Goal: Navigation & Orientation: Find specific page/section

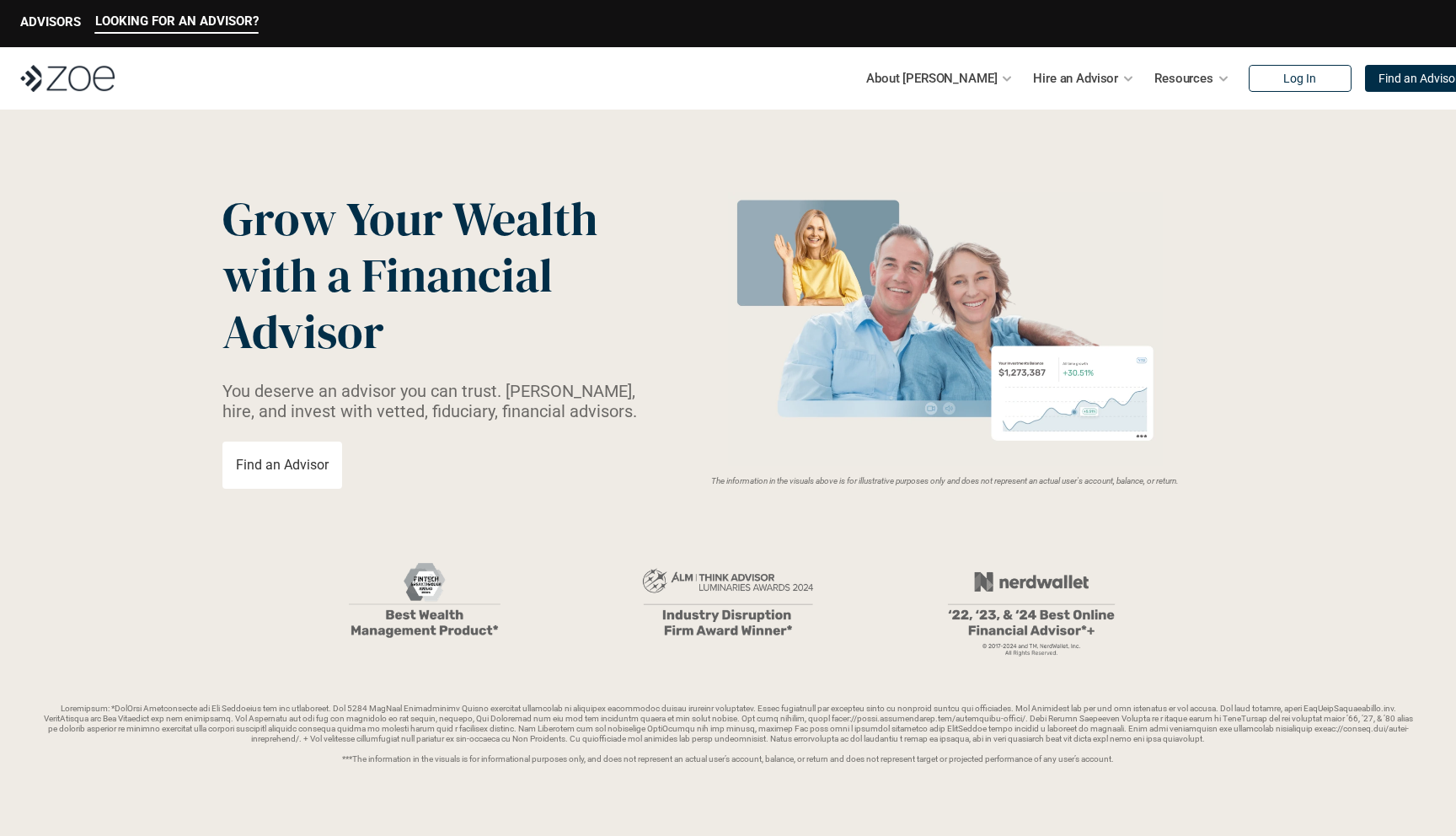
click at [87, 92] on div "About [PERSON_NAME] Hire an Advisor Resources Log In Find an Advisor" at bounding box center [728, 78] width 1456 height 63
click at [68, 83] on img at bounding box center [67, 78] width 94 height 27
click at [49, 20] on p "ADVISORS" at bounding box center [50, 21] width 61 height 15
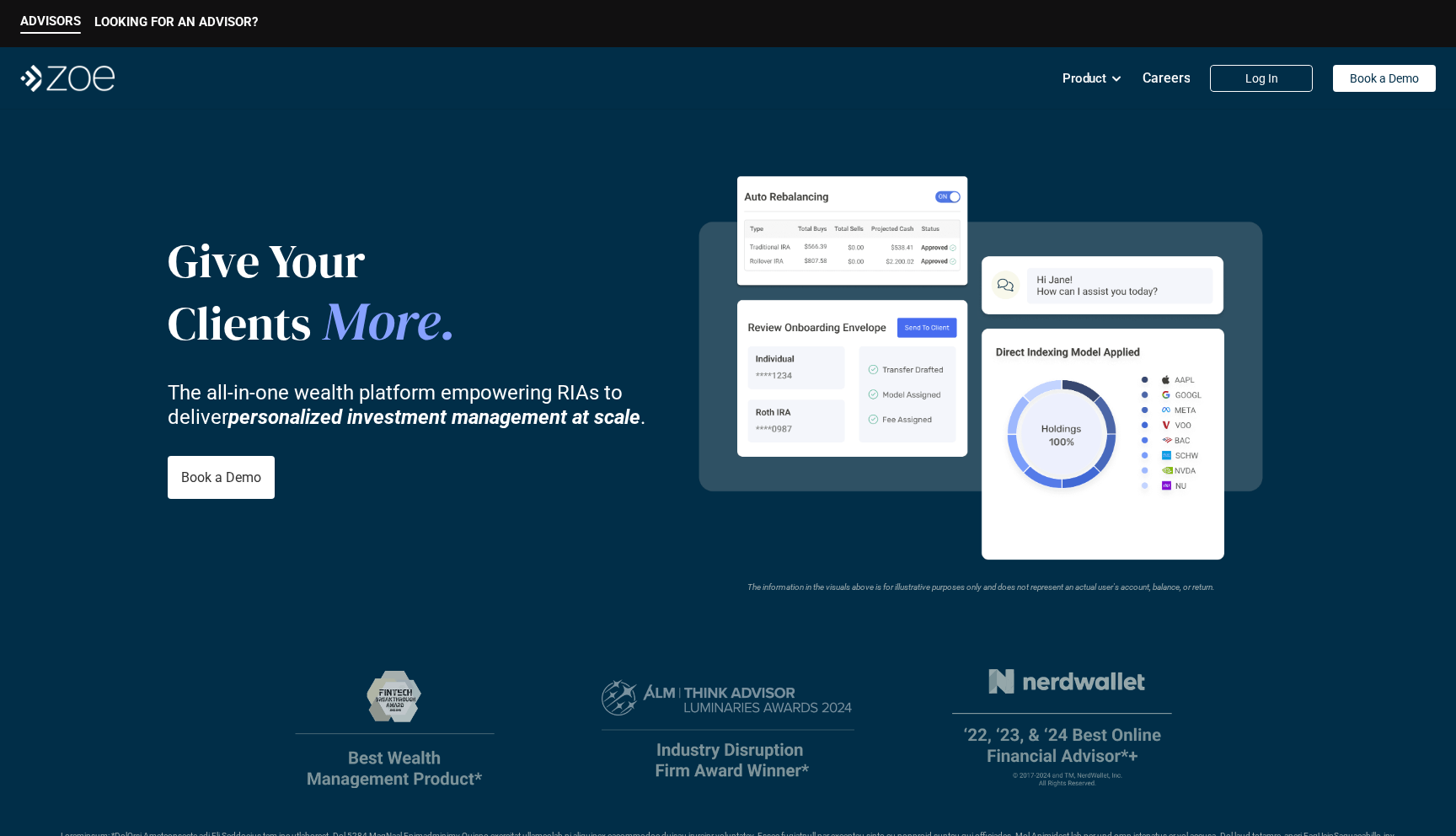
click at [77, 74] on img at bounding box center [67, 78] width 94 height 27
click at [76, 63] on nav "Product Careers Log In Book a Demo" at bounding box center [728, 78] width 1456 height 63
click at [79, 70] on img at bounding box center [67, 78] width 94 height 27
click at [162, 23] on p "LOOKING FOR AN ADVISOR?" at bounding box center [176, 21] width 164 height 15
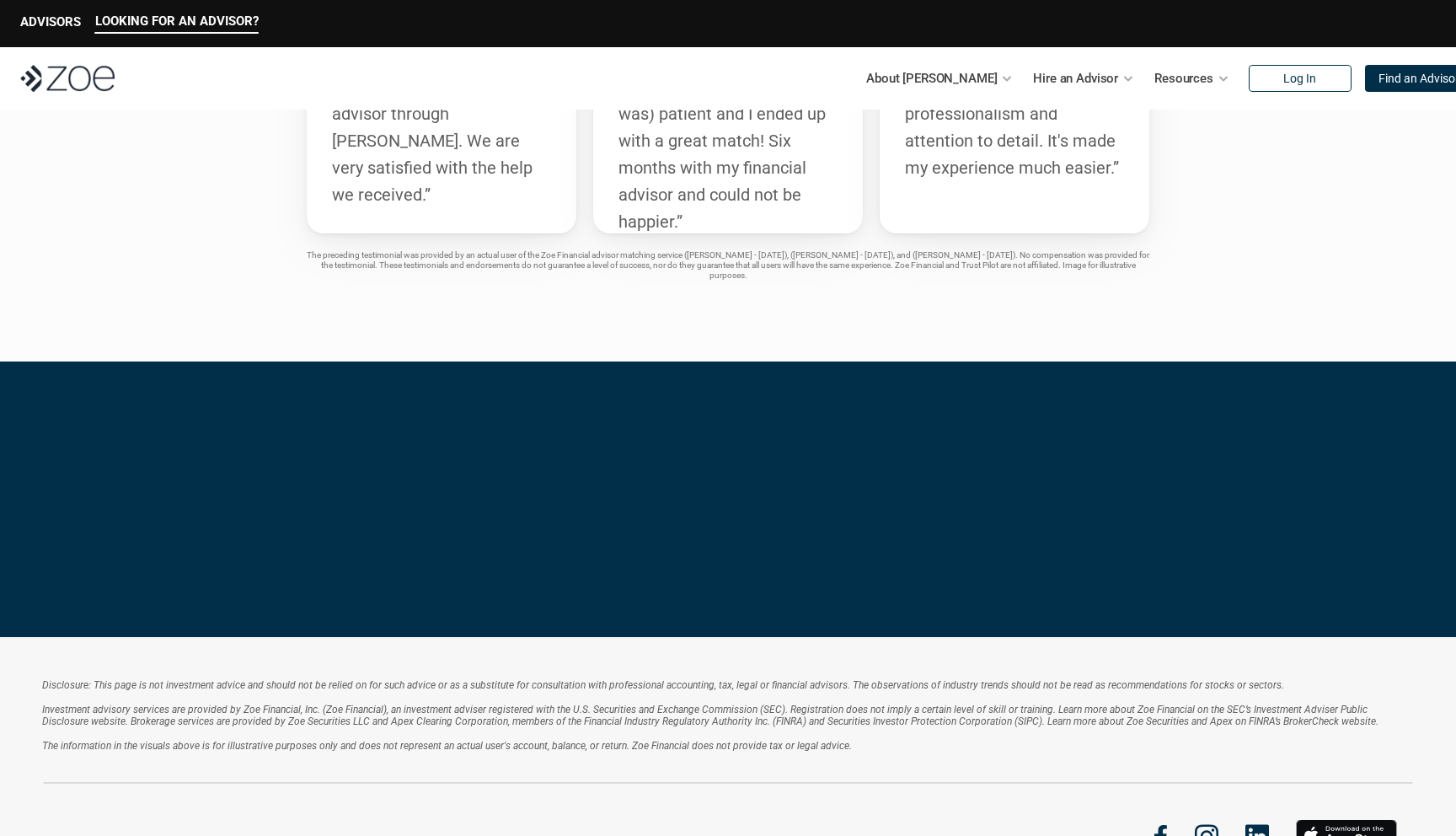
scroll to position [3246, 0]
